Goal: Check status: Check status

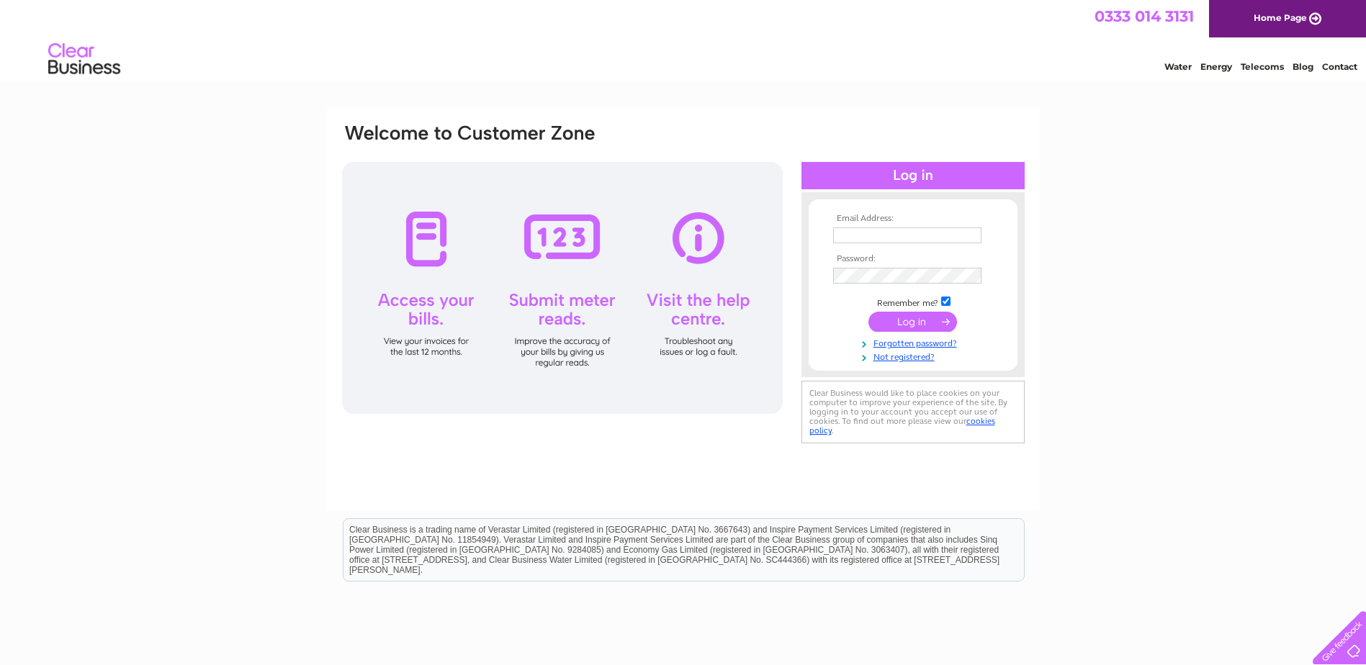
type input "Lanpulses@aol.com"
click at [910, 320] on input "submit" at bounding box center [913, 322] width 89 height 20
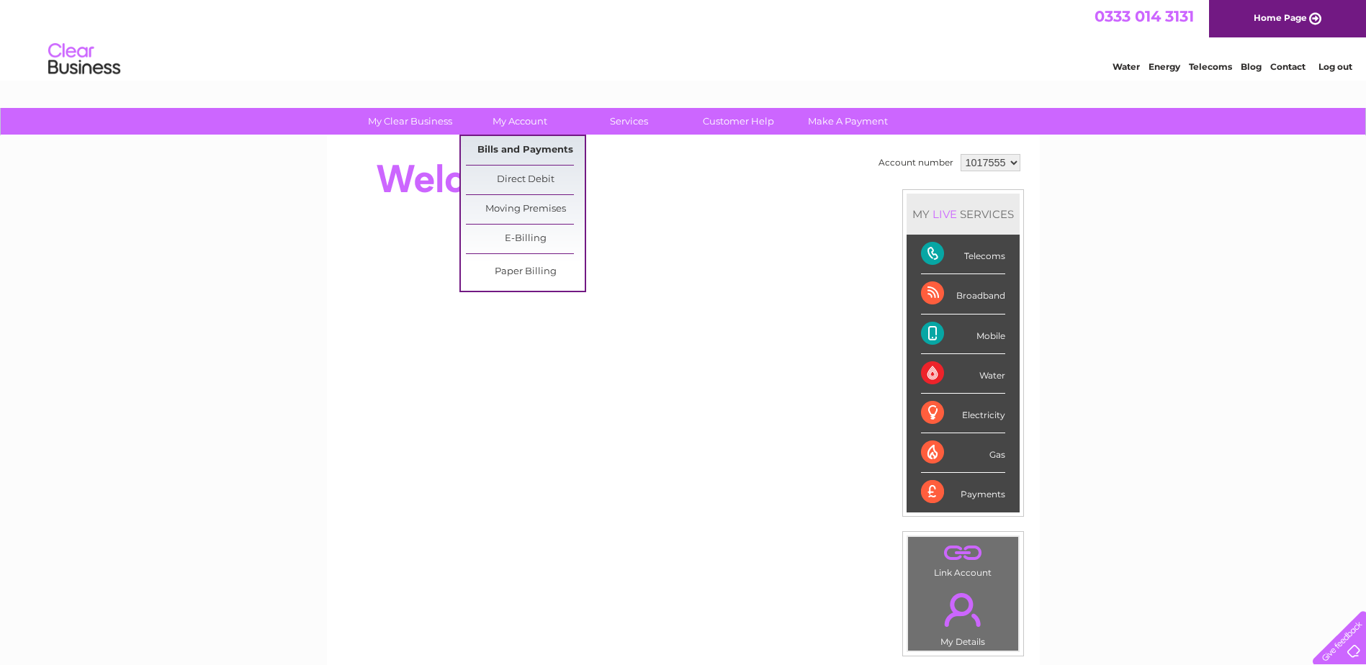
click at [510, 150] on link "Bills and Payments" at bounding box center [525, 150] width 119 height 29
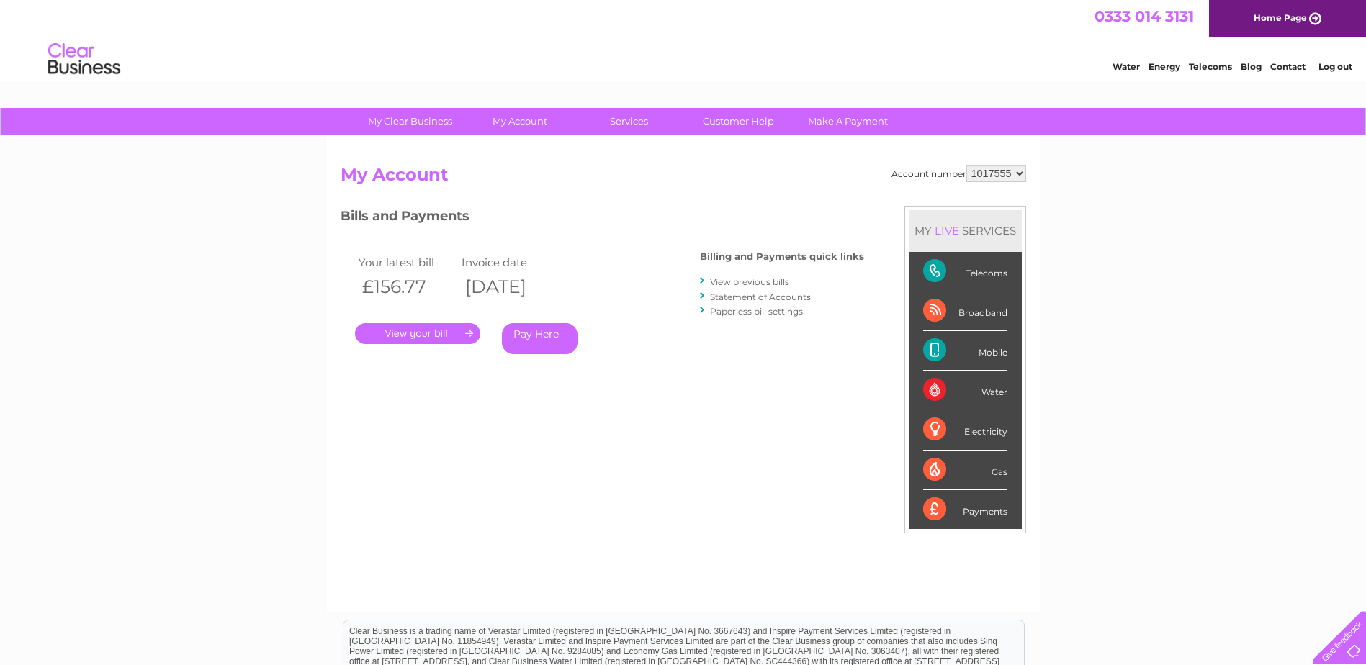
click at [436, 331] on link "." at bounding box center [417, 333] width 125 height 21
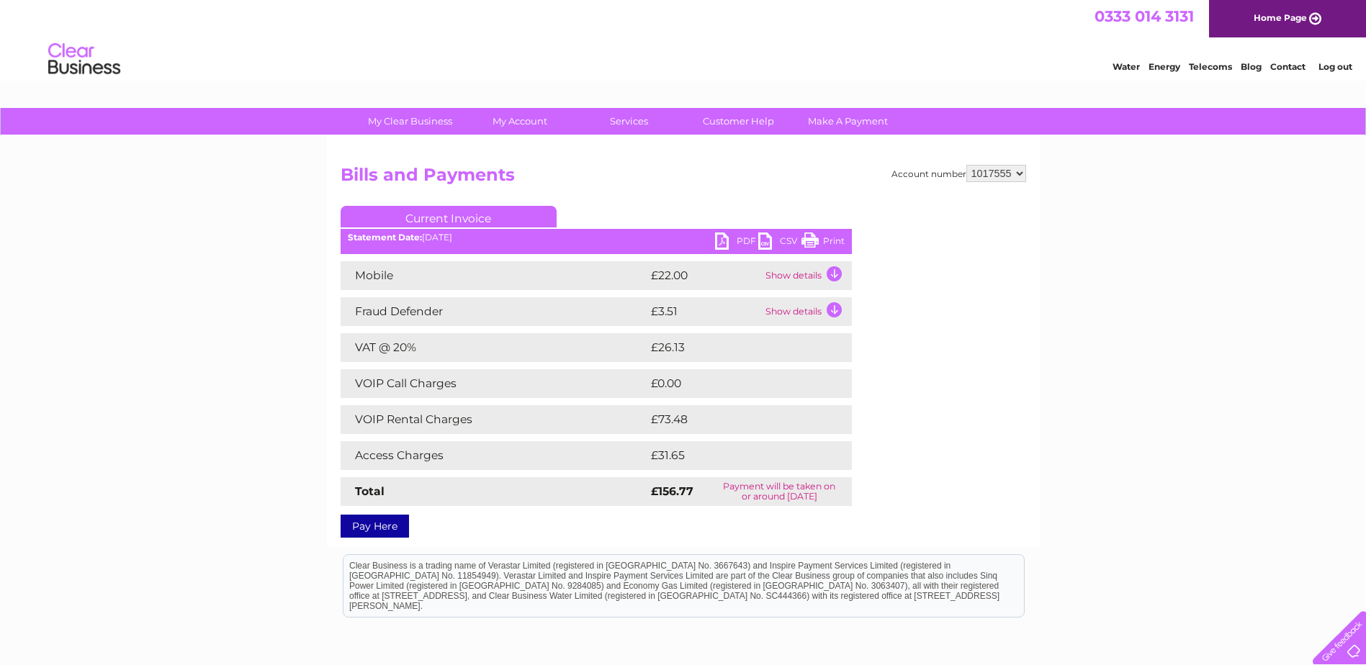
click at [724, 241] on link "PDF" at bounding box center [736, 243] width 43 height 21
